Goal: Check status: Check status

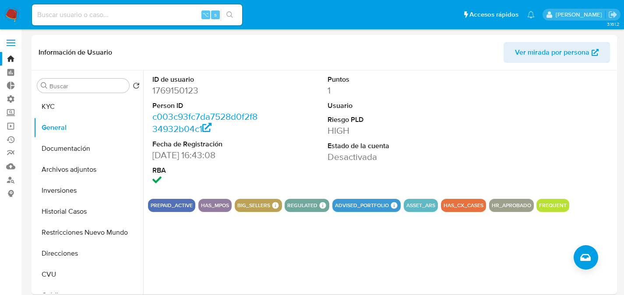
select select "10"
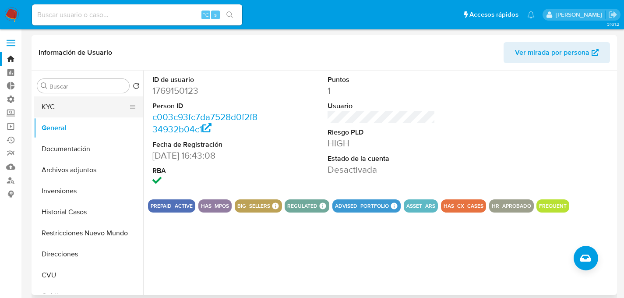
click at [73, 101] on button "KYC" at bounding box center [85, 106] width 102 height 21
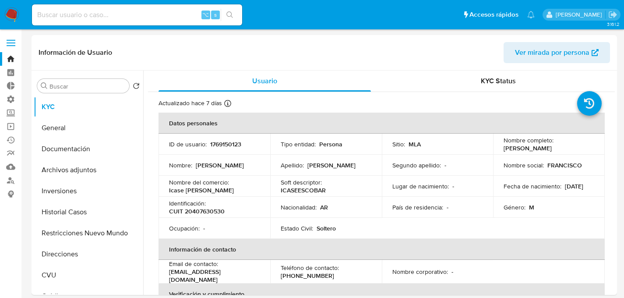
click at [7, 11] on img at bounding box center [11, 14] width 15 height 15
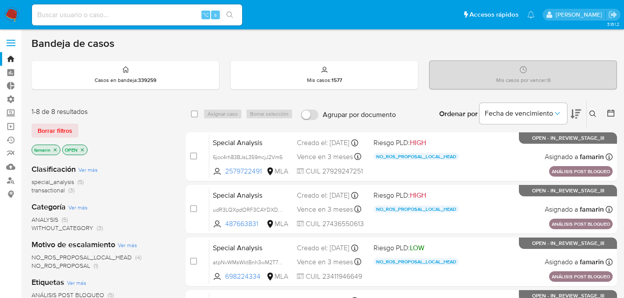
click at [83, 148] on icon "close-filter" at bounding box center [82, 149] width 3 height 3
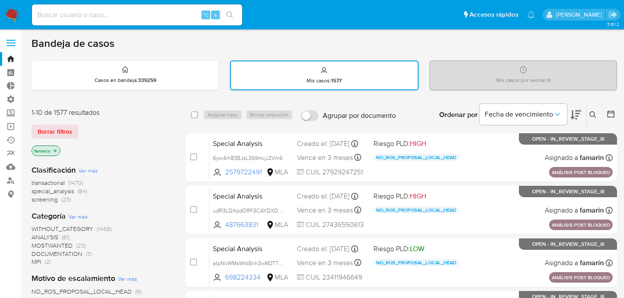
click at [57, 148] on icon "close-filter" at bounding box center [55, 150] width 5 height 5
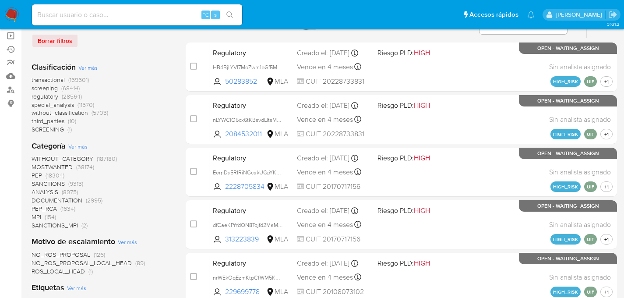
scroll to position [97, 0]
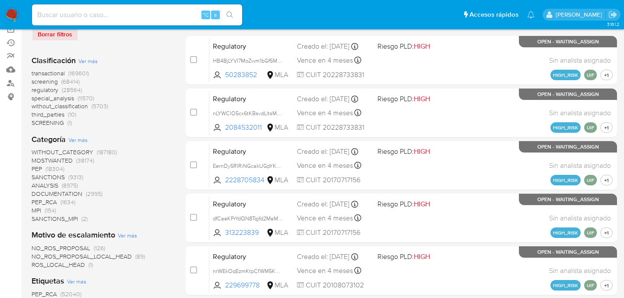
click at [52, 73] on span "transactional" at bounding box center [48, 73] width 33 height 9
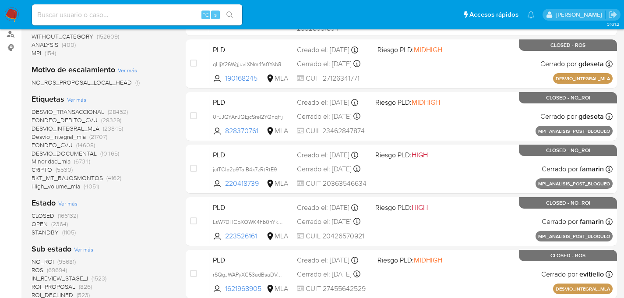
scroll to position [203, 0]
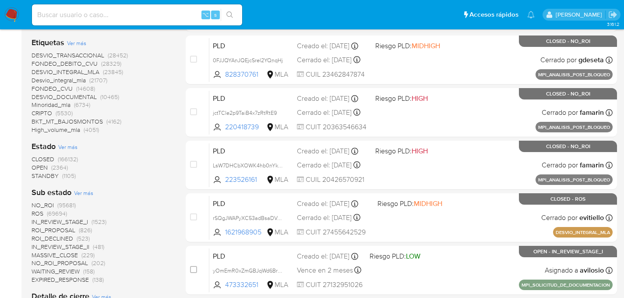
click at [48, 156] on span "CLOSED" at bounding box center [43, 158] width 23 height 9
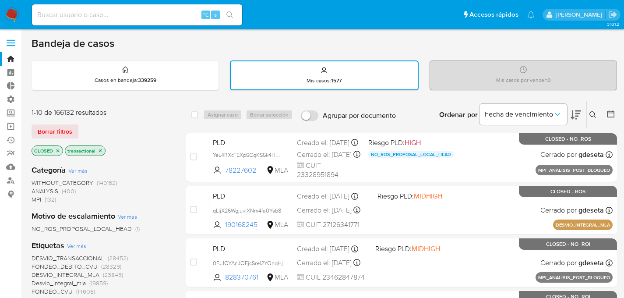
click at [614, 113] on icon at bounding box center [610, 113] width 9 height 9
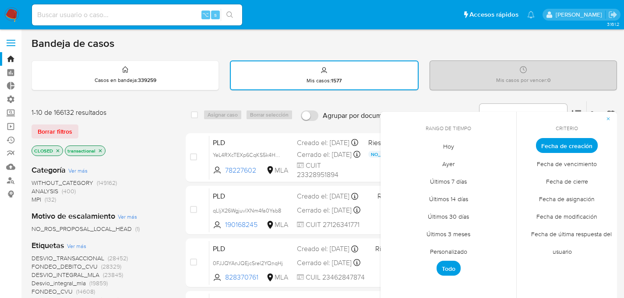
click at [455, 175] on span "Últimos 7 días" at bounding box center [447, 181] width 55 height 18
click at [611, 119] on button "button" at bounding box center [608, 119] width 18 height 14
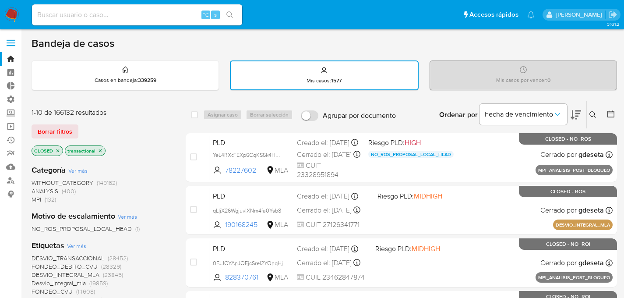
click at [615, 110] on button at bounding box center [611, 114] width 11 height 11
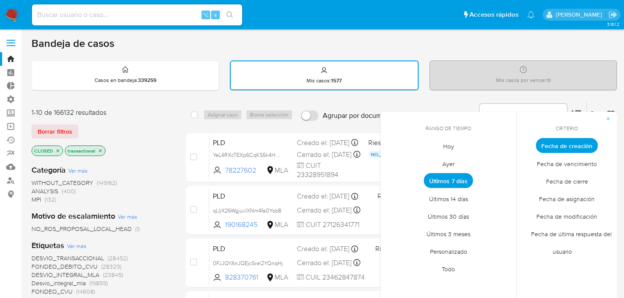
click at [462, 179] on span "Últimos 7 días" at bounding box center [448, 180] width 49 height 15
click at [424, 101] on div "Ordenar por Fecha de vencimiento No es posible ordenar los resultados mientras …" at bounding box center [508, 114] width 217 height 27
click at [602, 102] on div "Rango de tiempo octubre 2025 octubre 2025 lun lunes mar martes mié miércoles ju…" at bounding box center [609, 114] width 16 height 27
click at [608, 118] on icon "button" at bounding box center [607, 118] width 3 height 3
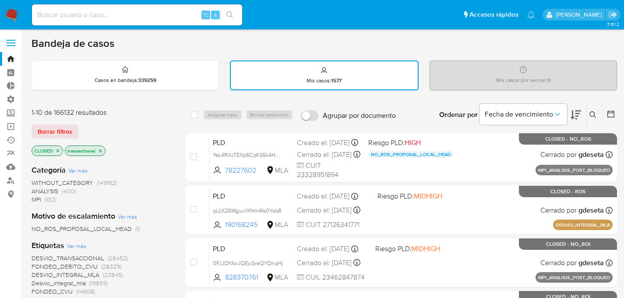
click at [612, 113] on icon at bounding box center [610, 113] width 9 height 9
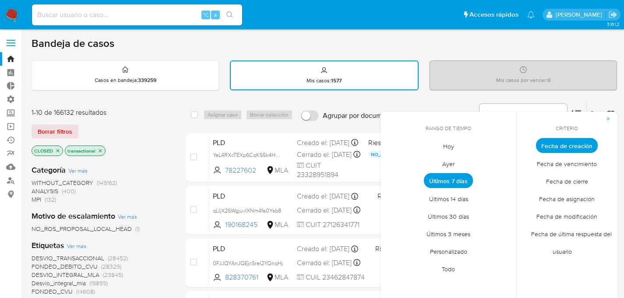
click at [560, 179] on span "Fecha de cierre" at bounding box center [566, 181] width 60 height 18
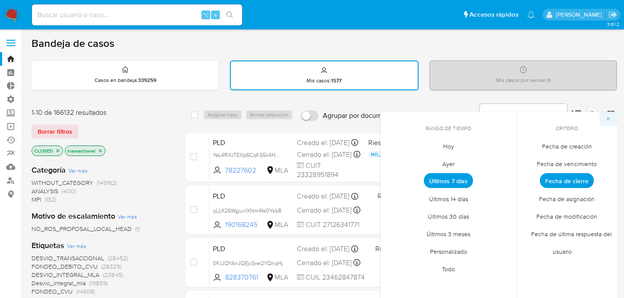
click at [609, 120] on icon "button" at bounding box center [607, 118] width 5 height 5
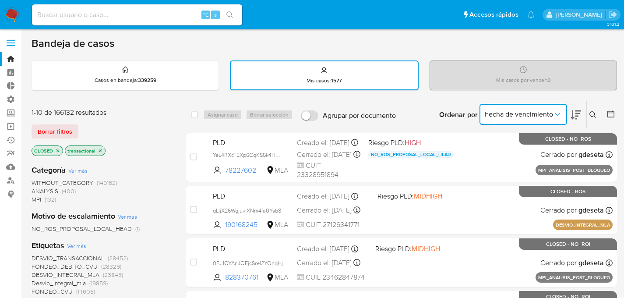
click at [536, 113] on span "Fecha de vencimiento" at bounding box center [518, 114] width 68 height 9
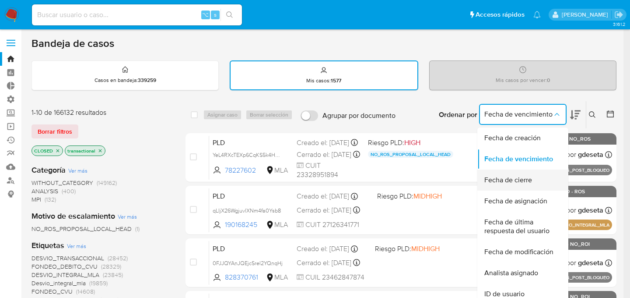
click at [515, 175] on span "Fecha de cierre" at bounding box center [508, 179] width 48 height 9
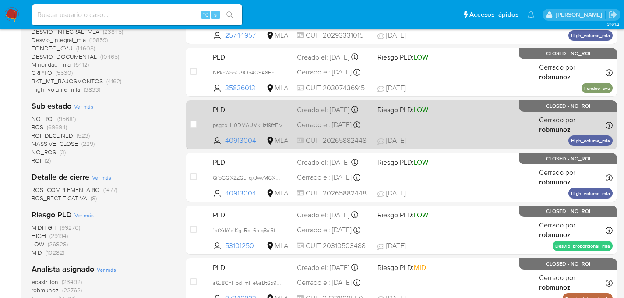
scroll to position [425, 0]
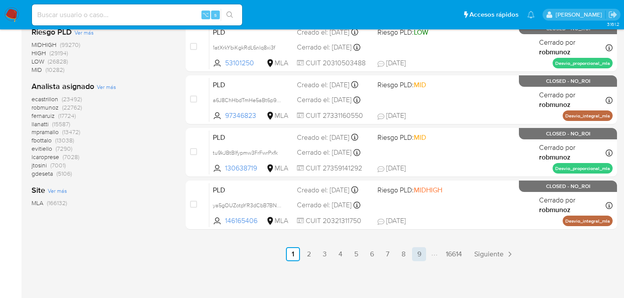
click at [418, 257] on link "9" at bounding box center [419, 254] width 14 height 14
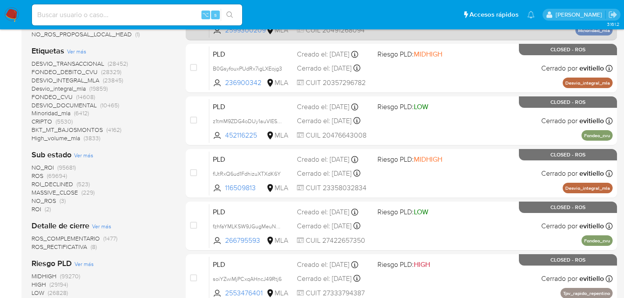
scroll to position [425, 0]
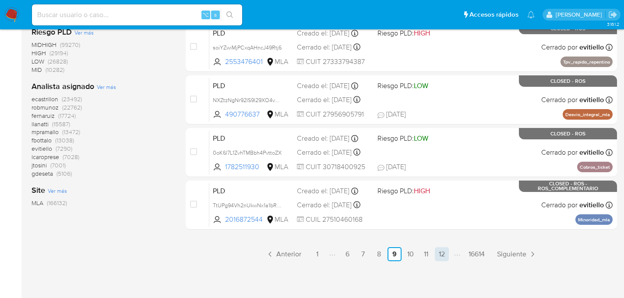
click at [434, 253] on link "12" at bounding box center [441, 254] width 14 height 14
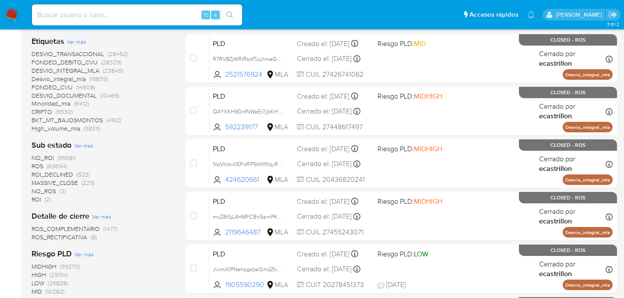
scroll to position [425, 0]
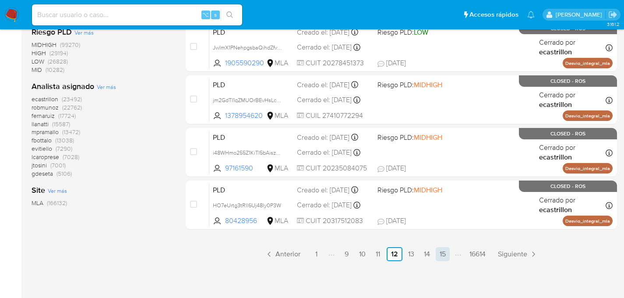
click at [441, 252] on link "15" at bounding box center [442, 254] width 14 height 14
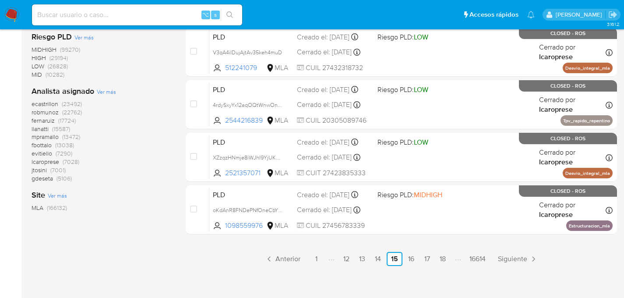
scroll to position [425, 0]
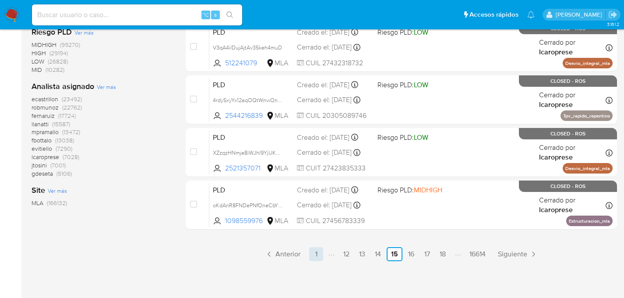
click at [319, 254] on link "1" at bounding box center [316, 254] width 14 height 14
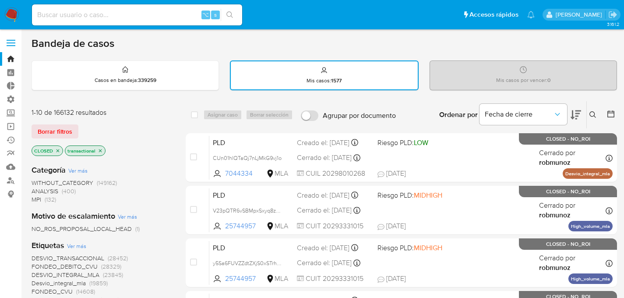
click at [594, 114] on icon at bounding box center [592, 114] width 7 height 7
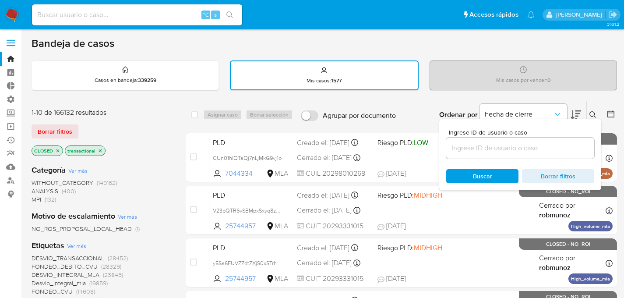
click at [594, 114] on icon at bounding box center [592, 114] width 7 height 7
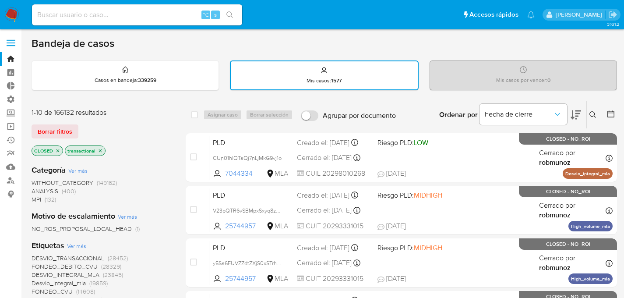
click at [149, 154] on div "CLOSED transactional" at bounding box center [102, 151] width 140 height 12
click at [146, 11] on input at bounding box center [137, 14] width 210 height 11
paste input "58eqCW3YVx0ovvS9hesusD6u"
type input "58eqCW3YVx0ovvS9hesusD6u"
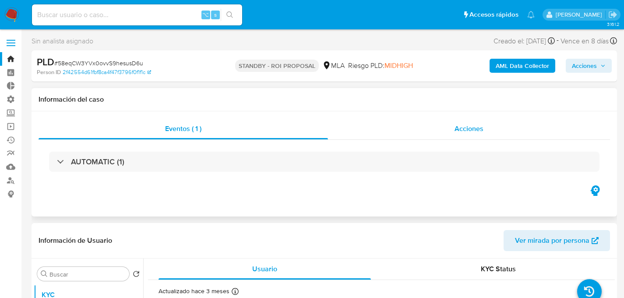
select select "10"
click at [488, 126] on div "Acciones" at bounding box center [469, 128] width 282 height 21
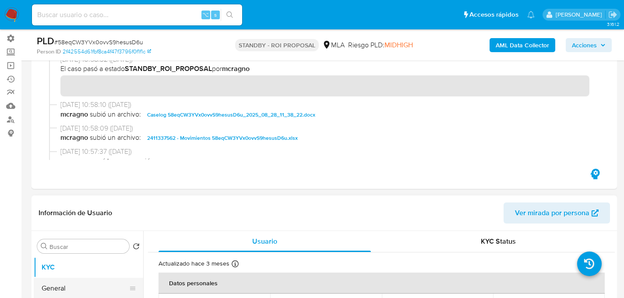
scroll to position [163, 0]
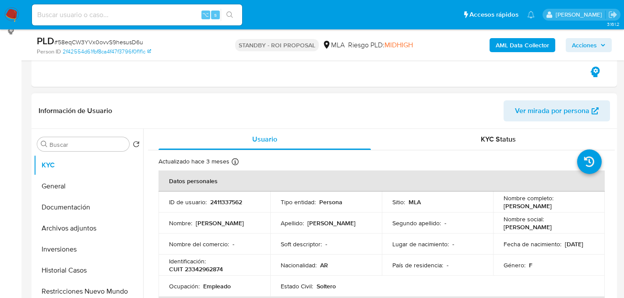
click at [211, 198] on p "2411337562" at bounding box center [226, 202] width 32 height 8
copy p "2411337562"
click at [523, 209] on p "Daniela Soledad Ortiz" at bounding box center [527, 206] width 48 height 8
drag, startPoint x: 499, startPoint y: 207, endPoint x: 565, endPoint y: 204, distance: 65.7
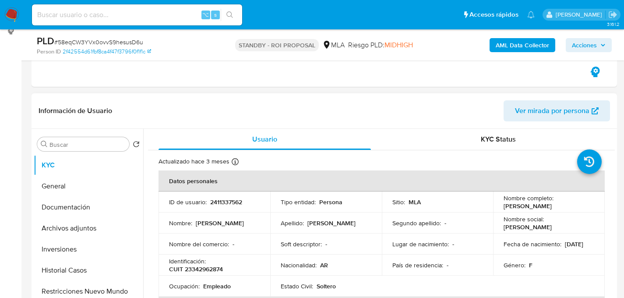
click at [565, 204] on td "Nombre completo : Daniela Soledad Ortiz" at bounding box center [549, 201] width 112 height 21
copy p "Daniela Soledad Ortiz"
click at [205, 275] on td "Ocupación : Empleado" at bounding box center [214, 285] width 112 height 21
click at [210, 267] on p "CUIT 23342962874" at bounding box center [196, 269] width 54 height 8
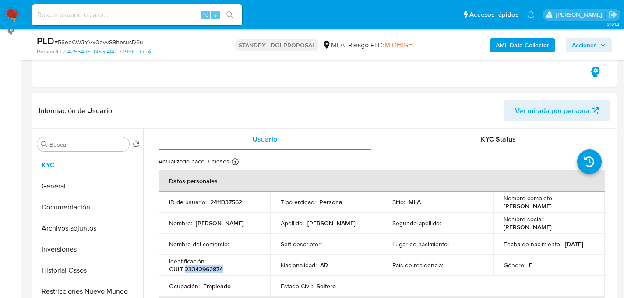
copy p "23342962874"
click at [50, 275] on button "Historial Casos" at bounding box center [85, 269] width 102 height 21
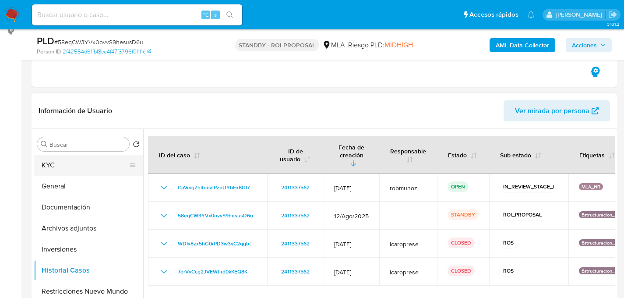
click at [53, 166] on button "KYC" at bounding box center [85, 164] width 102 height 21
